Goal: Navigation & Orientation: Find specific page/section

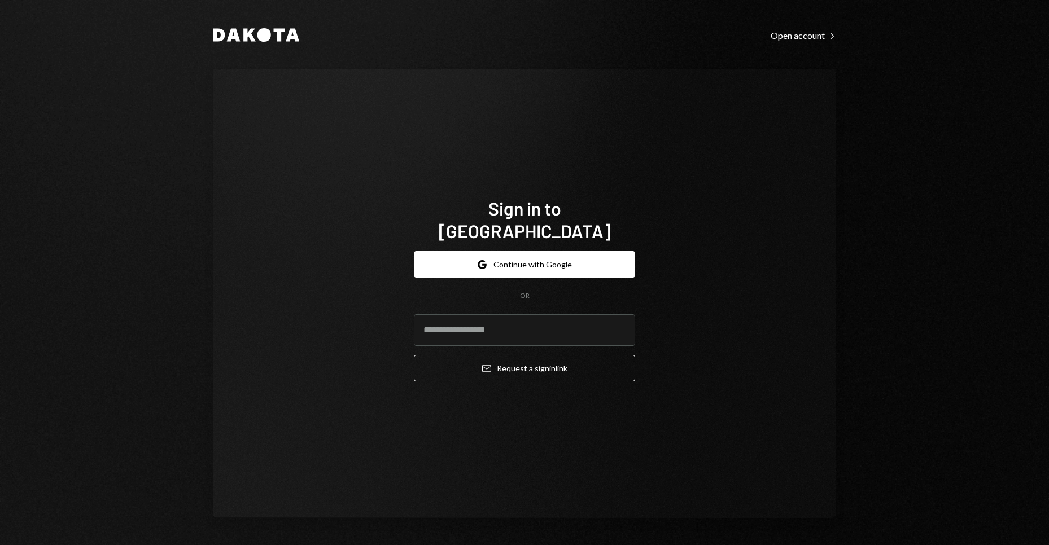
click at [720, 277] on div "Sign in to [GEOGRAPHIC_DATA] Google Continue with Google OR Email Request a sig…" at bounding box center [524, 293] width 623 height 449
click at [572, 261] on button "Google Continue with Google" at bounding box center [524, 264] width 221 height 27
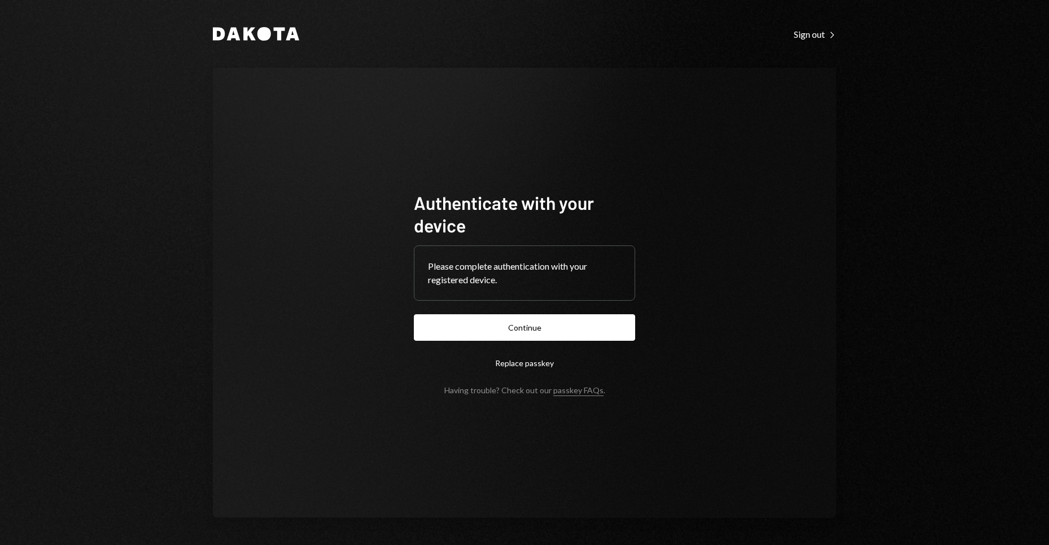
click at [443, 332] on button "Continue" at bounding box center [524, 327] width 221 height 27
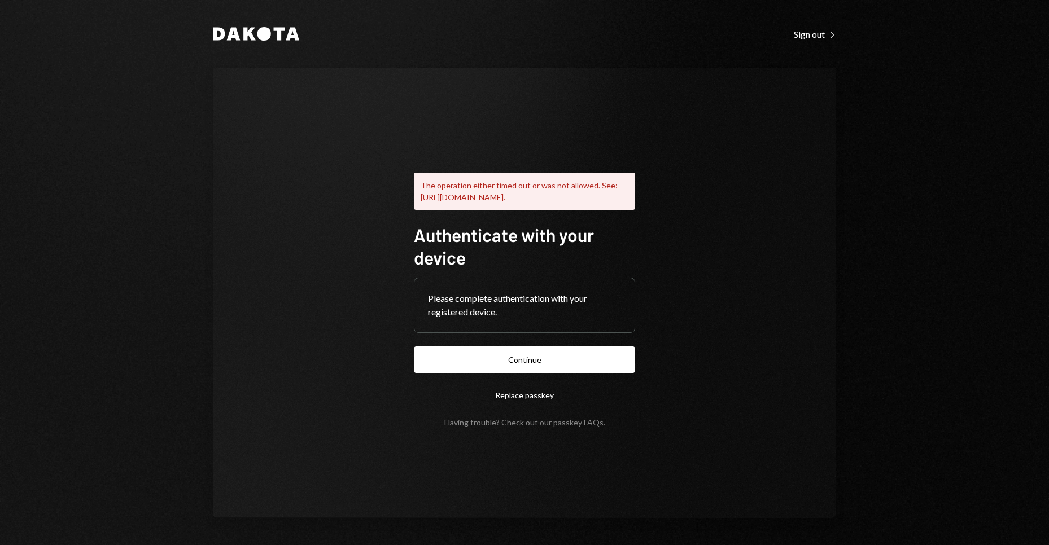
drag, startPoint x: 865, startPoint y: 109, endPoint x: 732, endPoint y: 71, distance: 139.0
click at [684, 8] on div "Dakota Sign out Right Caret The operation either timed out or was not allowed. …" at bounding box center [524, 272] width 677 height 545
click at [563, 358] on button "Continue" at bounding box center [524, 360] width 221 height 27
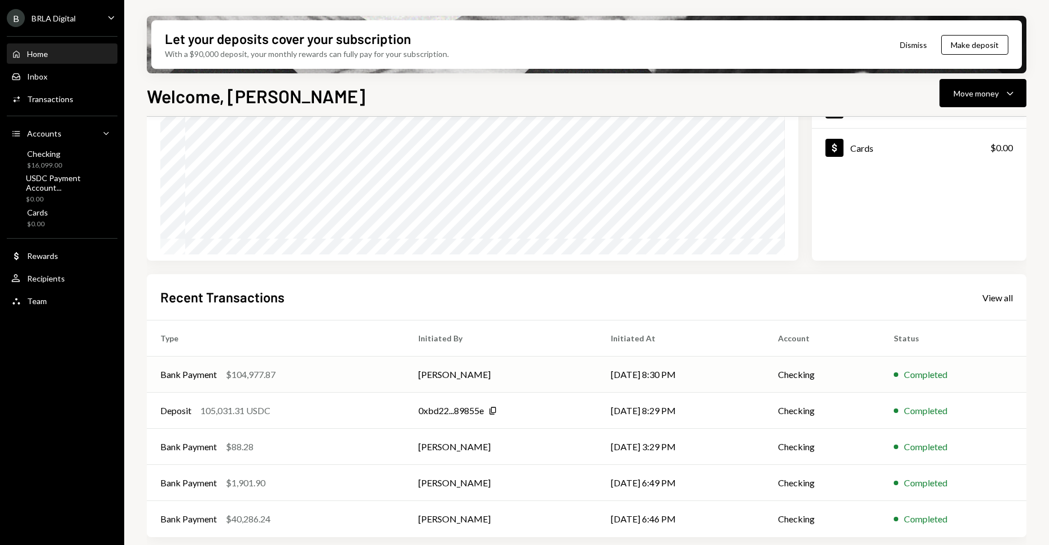
scroll to position [135, 0]
click at [549, 373] on td "Luiz Castelo Branco" at bounding box center [501, 373] width 192 height 36
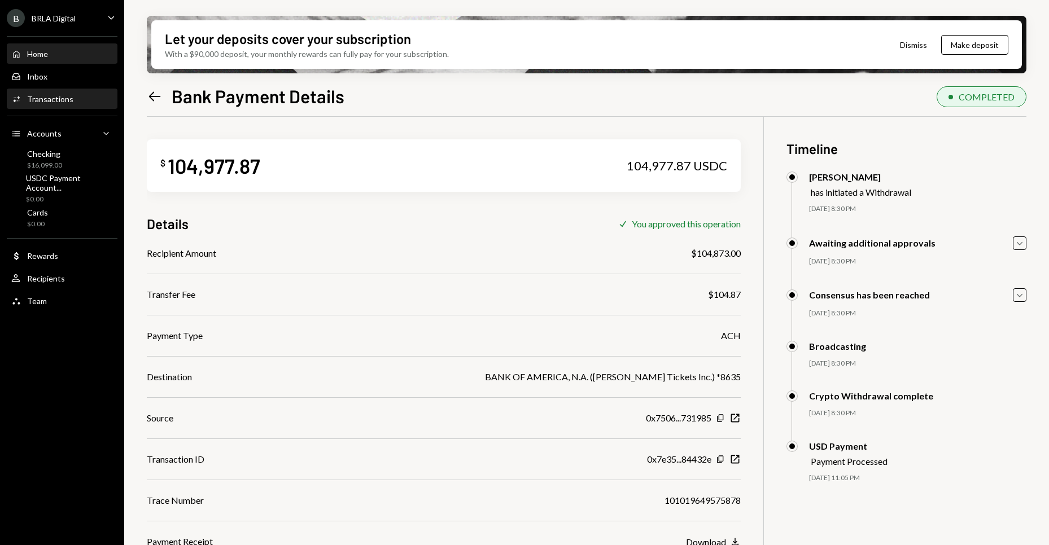
click at [55, 60] on div "Home Home" at bounding box center [62, 54] width 102 height 19
